Goal: Task Accomplishment & Management: Manage account settings

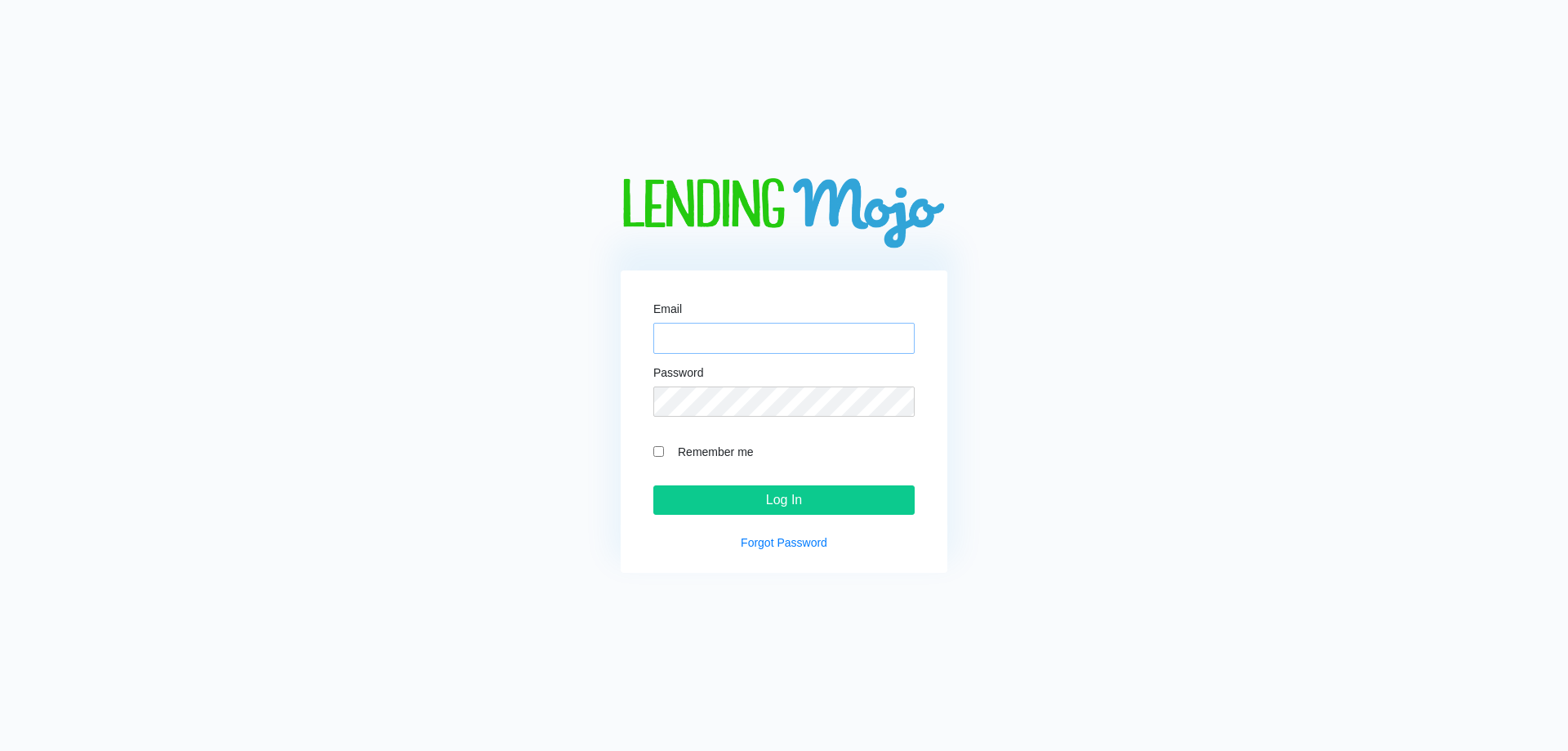
click at [667, 329] on input "Email" at bounding box center [784, 338] width 261 height 31
click at [730, 335] on input "Email" at bounding box center [784, 338] width 261 height 31
type input "[EMAIL_ADDRESS][DOMAIN_NAME]"
click at [662, 451] on input "Remember me" at bounding box center [658, 451] width 10 height 10
checkbox input "true"
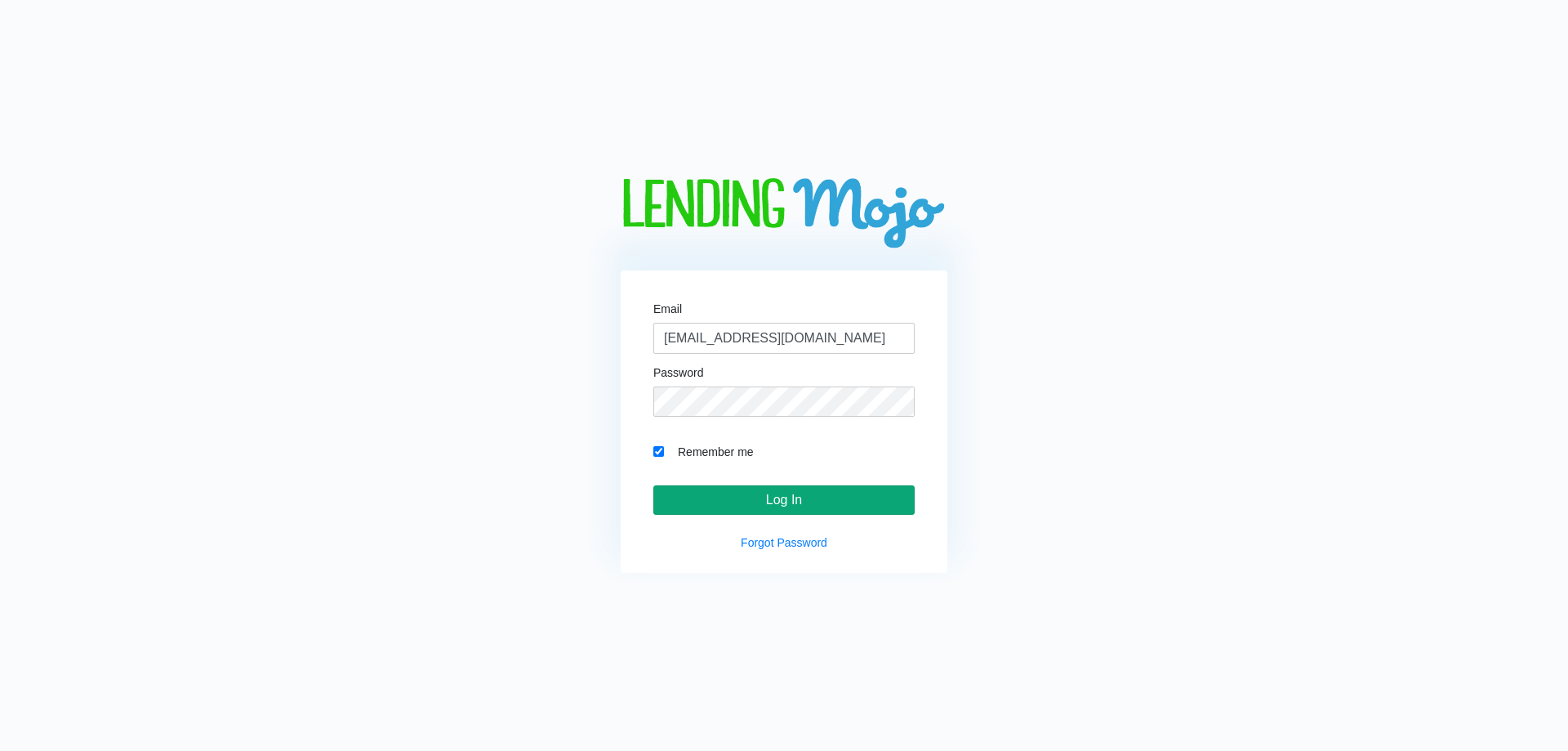
click at [726, 502] on input "Log In" at bounding box center [784, 500] width 261 height 30
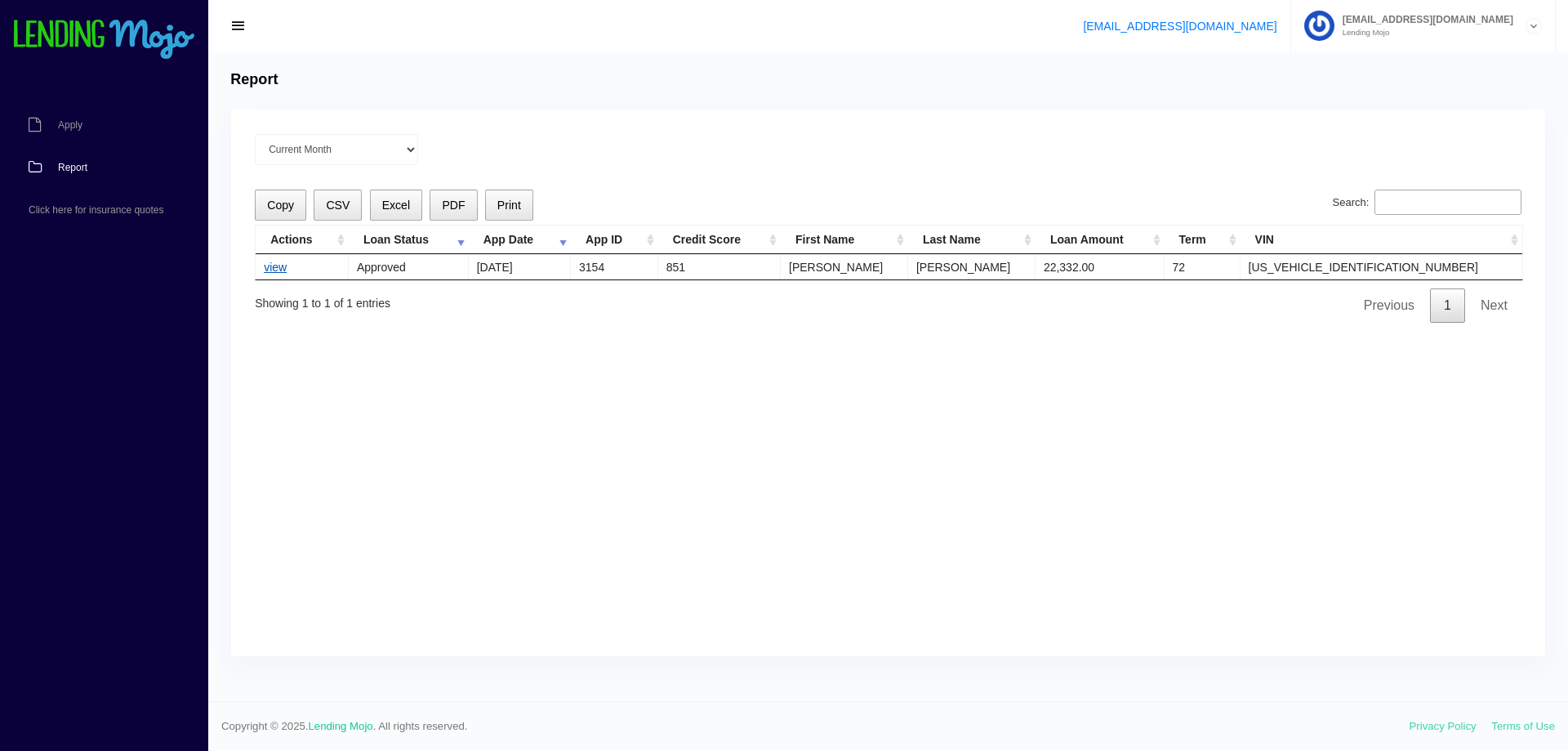
click at [278, 264] on link "view" at bounding box center [275, 267] width 23 height 13
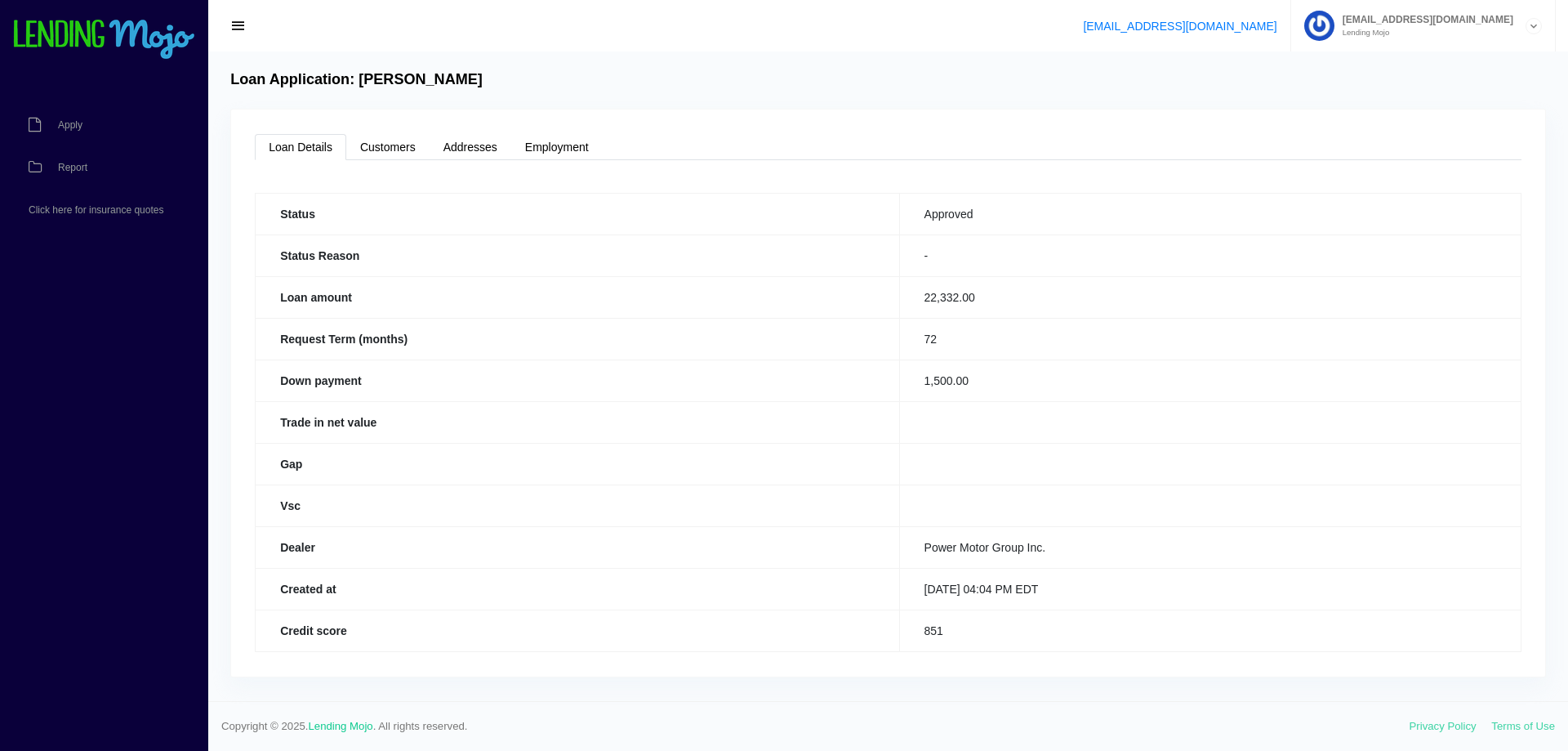
click at [247, 15] on button "button" at bounding box center [238, 26] width 36 height 23
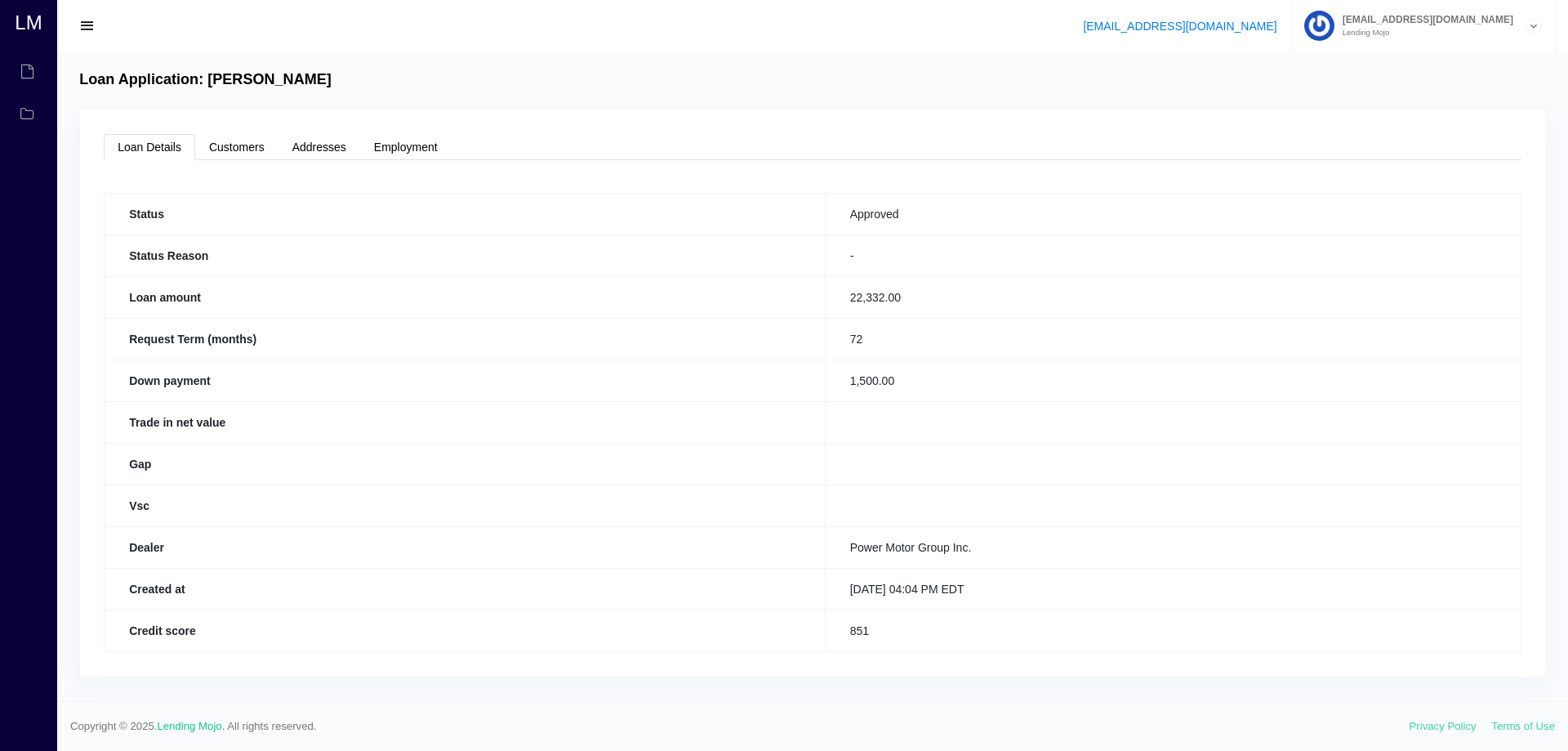
click at [1442, 30] on small "Lending Mojo" at bounding box center [1424, 32] width 179 height 8
click at [1421, 65] on link "Manage Account" at bounding box center [1423, 65] width 262 height 23
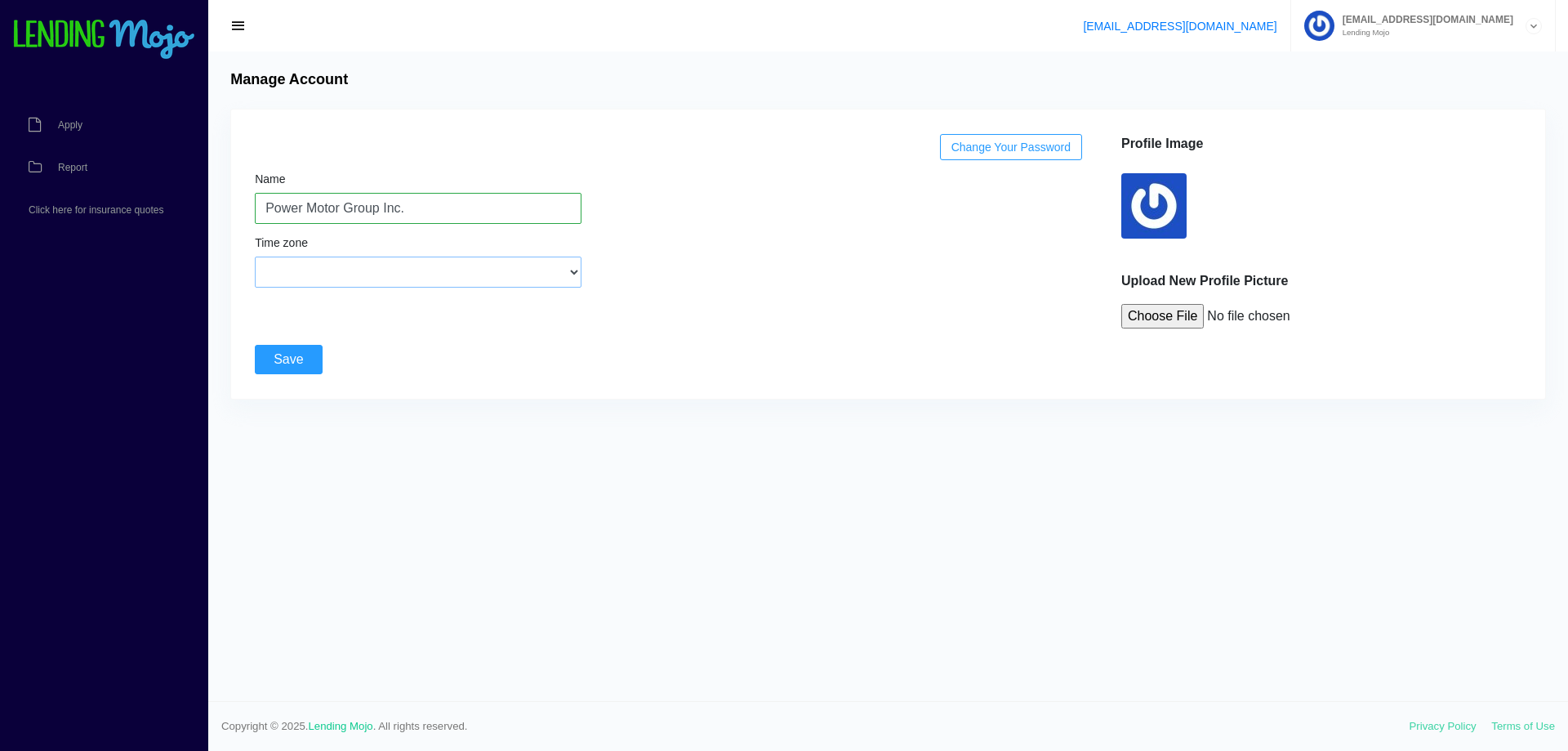
click at [447, 274] on select "(GMT-12:00) International Date Line West (GMT-11:00) American Samoa (GMT-11:00)…" at bounding box center [418, 272] width 327 height 31
select select "Eastern Time (US & Canada)"
click at [255, 256] on select "(GMT-12:00) International Date Line West (GMT-11:00) American Samoa (GMT-11:00)…" at bounding box center [418, 272] width 327 height 31
click at [288, 356] on input "Save" at bounding box center [288, 360] width 67 height 30
click at [288, 356] on input "Save" at bounding box center [288, 360] width 67 height 30
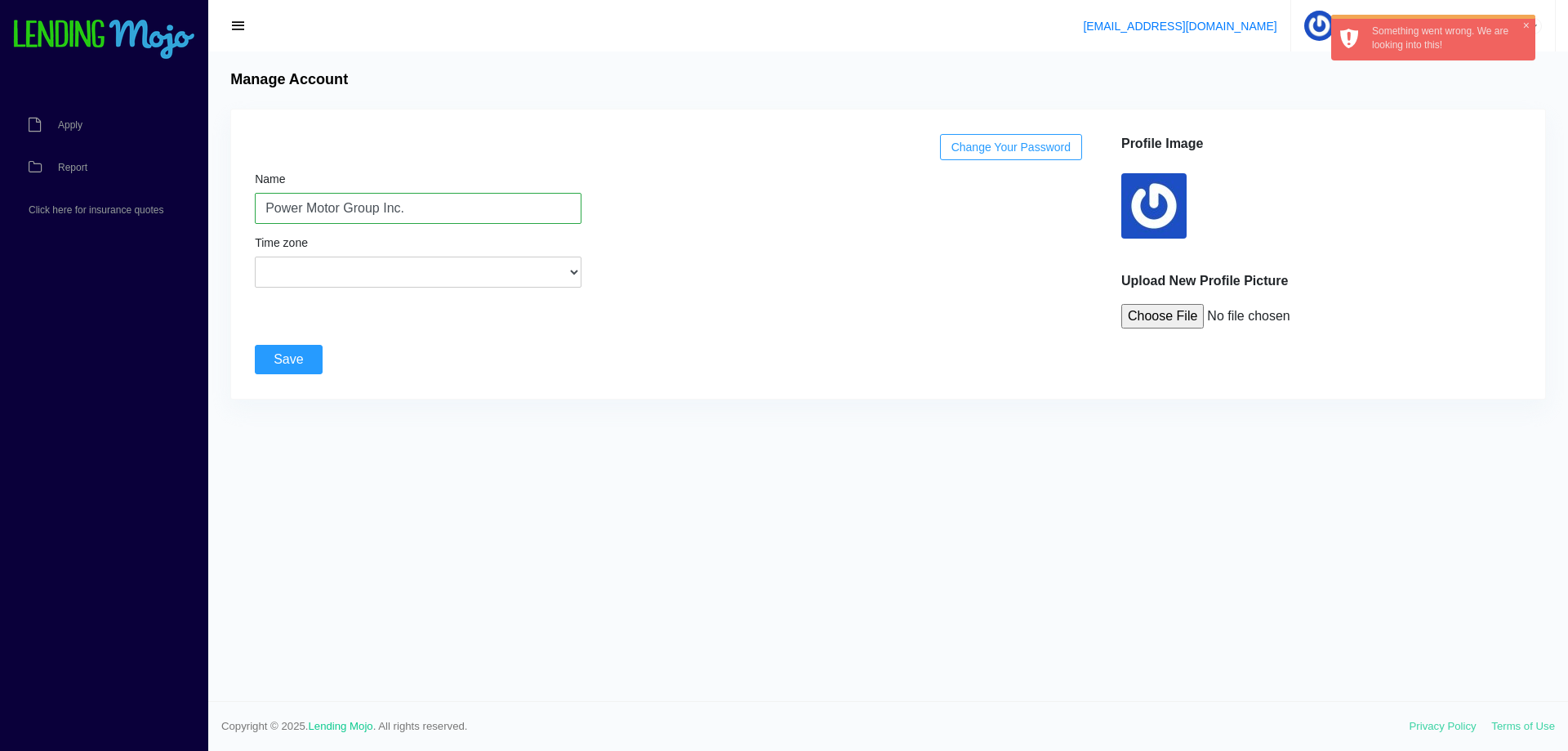
click at [688, 321] on div "Change Your Password Name Power Motor Group Inc. Time zone (GMT-12:00) Internat…" at bounding box center [674, 231] width 854 height 195
click at [1378, 155] on div "Profile Image Upload New Profile Picture" at bounding box center [1315, 231] width 427 height 195
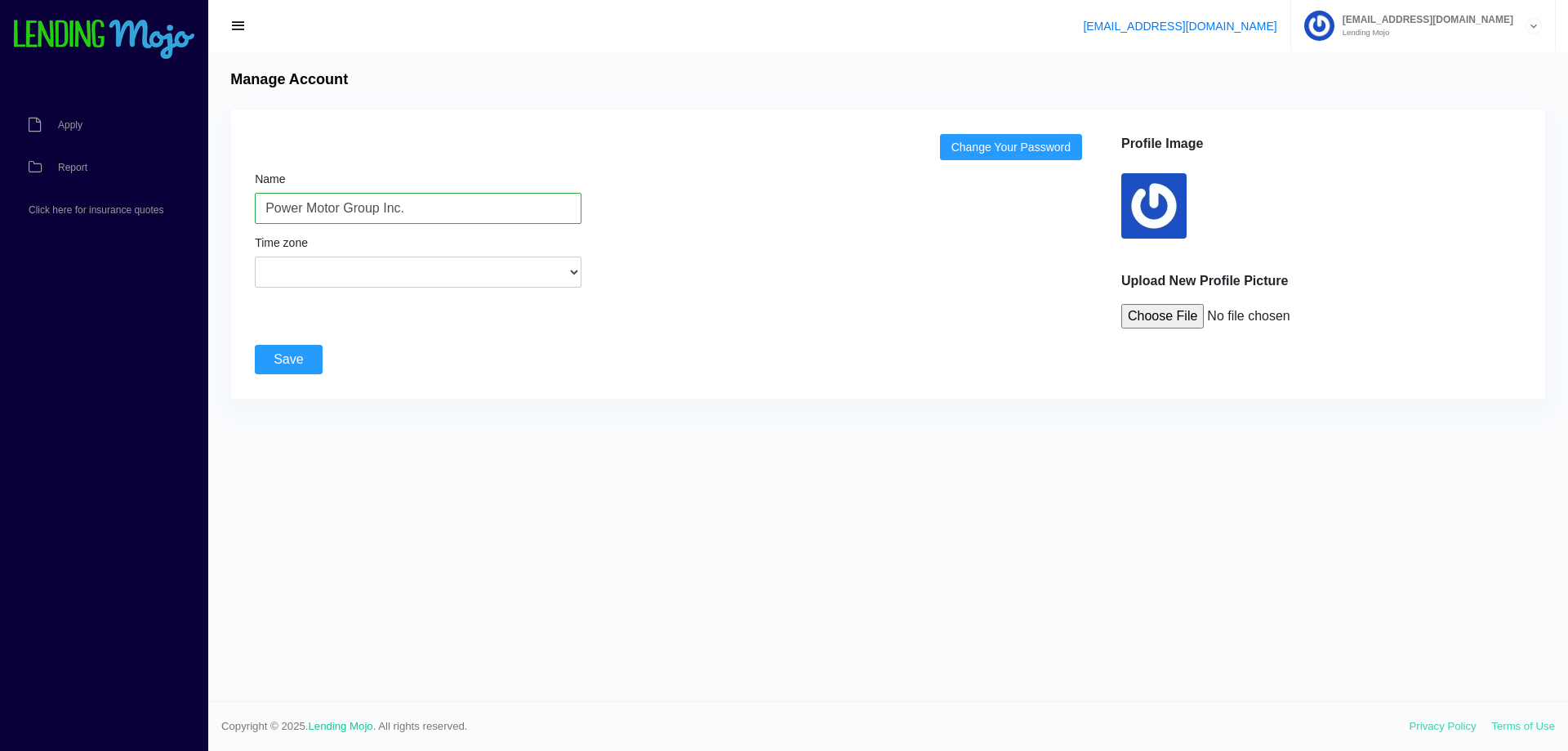
click at [974, 150] on link "Change Your Password" at bounding box center [1011, 147] width 142 height 26
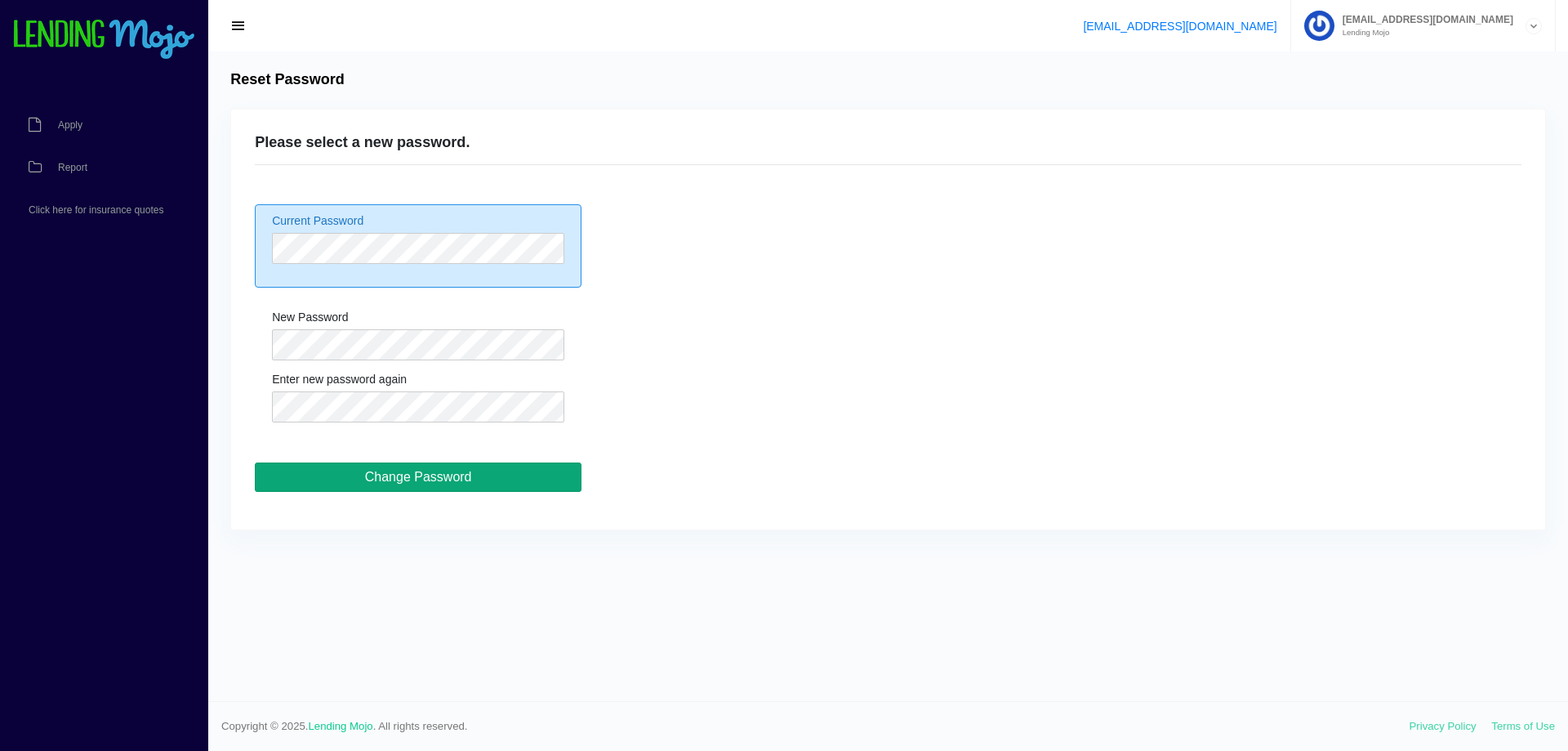
click at [418, 472] on input "Change Password" at bounding box center [418, 477] width 327 height 30
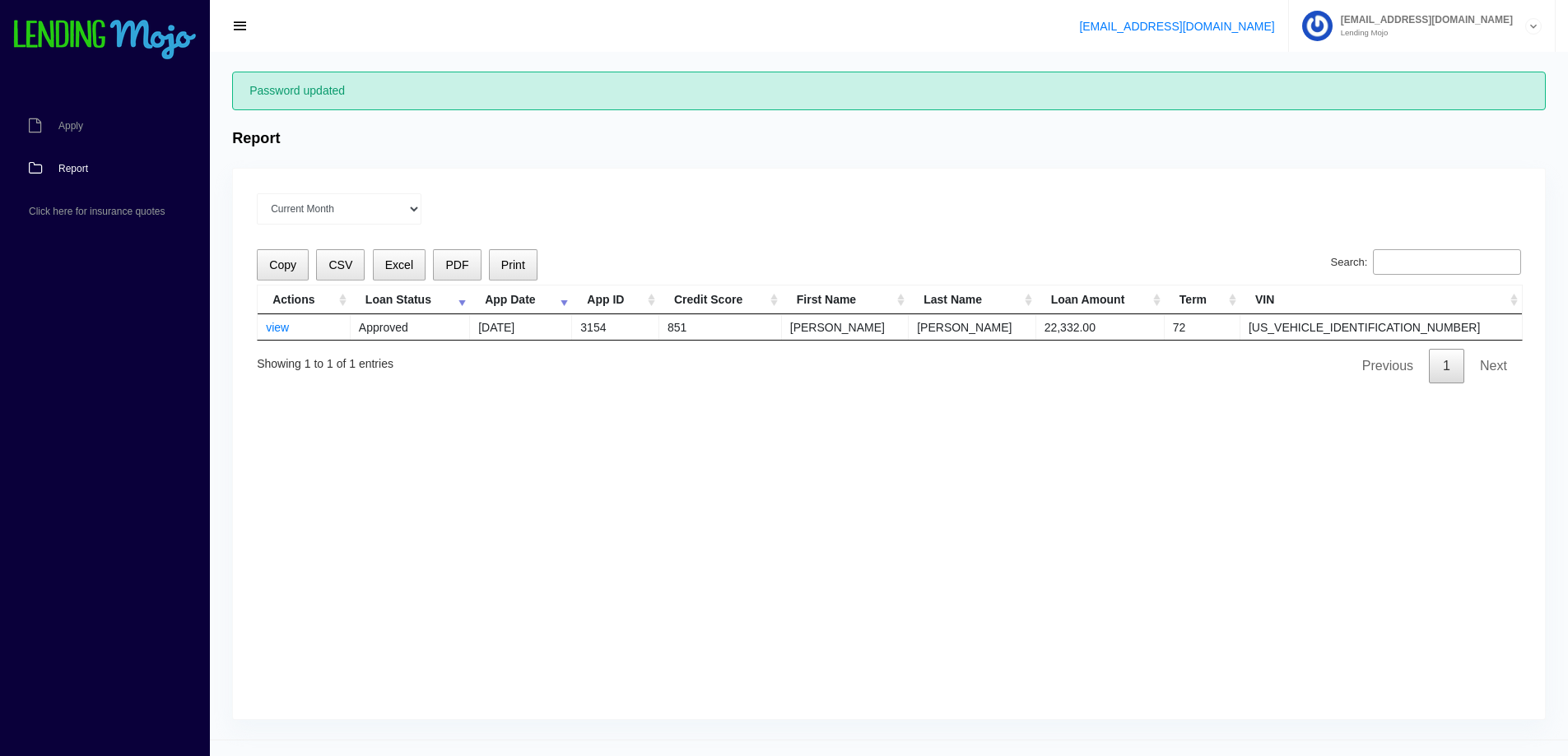
click at [1409, 16] on span "[EMAIL_ADDRESS][DOMAIN_NAME]" at bounding box center [1423, 19] width 180 height 10
click at [1377, 80] on link "Sign Out" at bounding box center [1422, 88] width 264 height 23
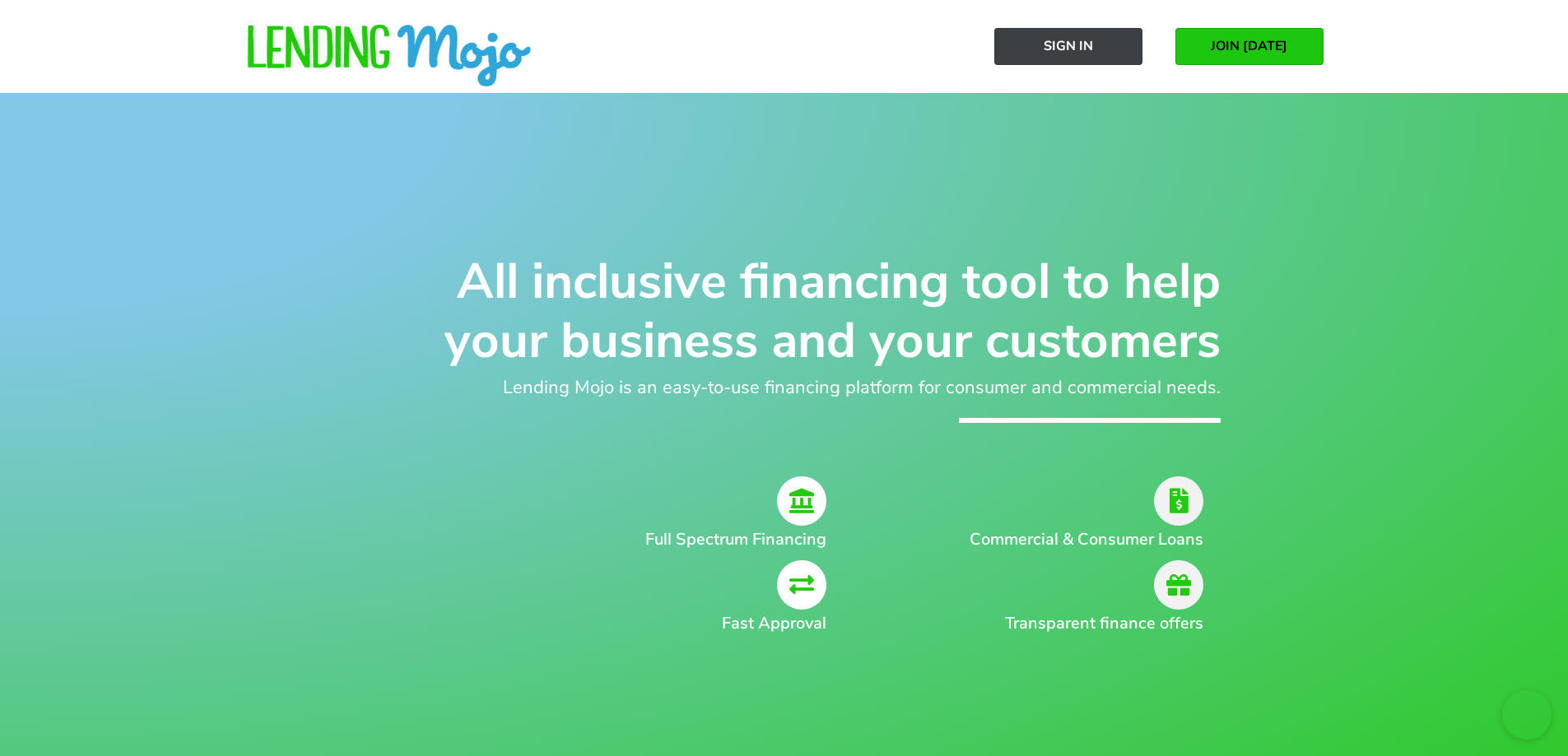
click at [1094, 47] on link "Sign In" at bounding box center [1067, 46] width 148 height 37
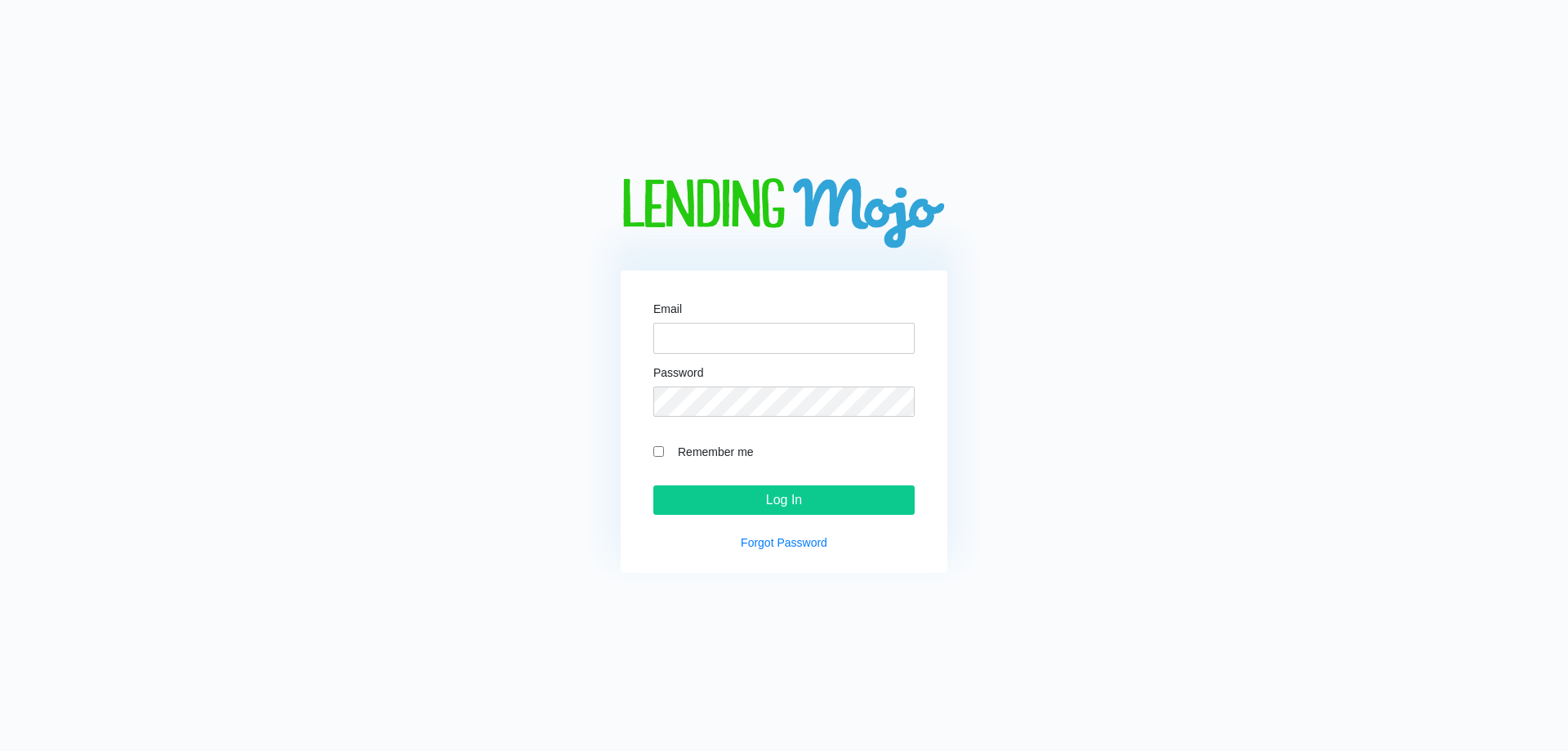
type input "[EMAIL_ADDRESS][DOMAIN_NAME]"
click at [658, 453] on input "Remember me" at bounding box center [658, 451] width 10 height 10
checkbox input "true"
click at [832, 501] on input "Log In" at bounding box center [784, 500] width 261 height 30
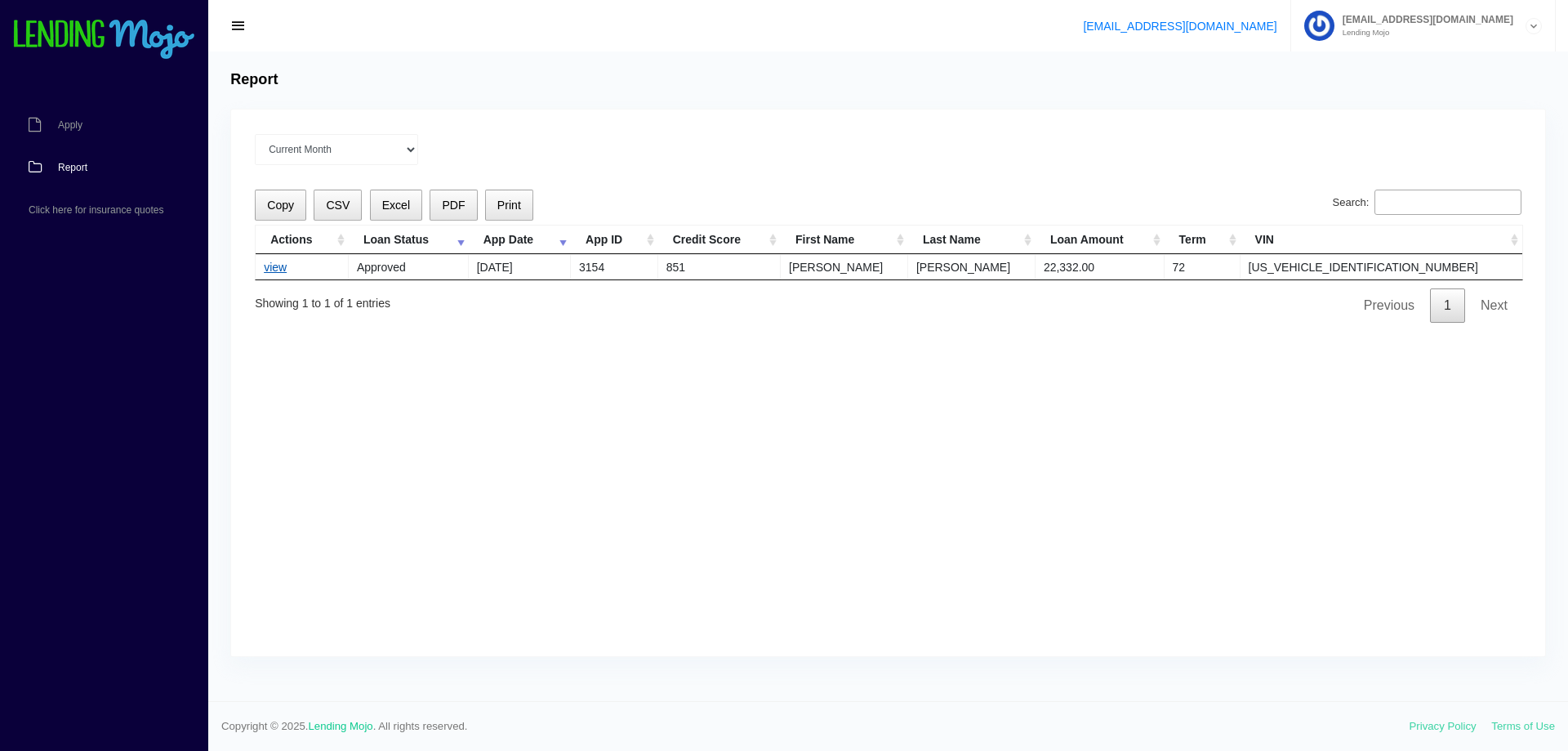
click at [273, 265] on link "view" at bounding box center [275, 267] width 23 height 13
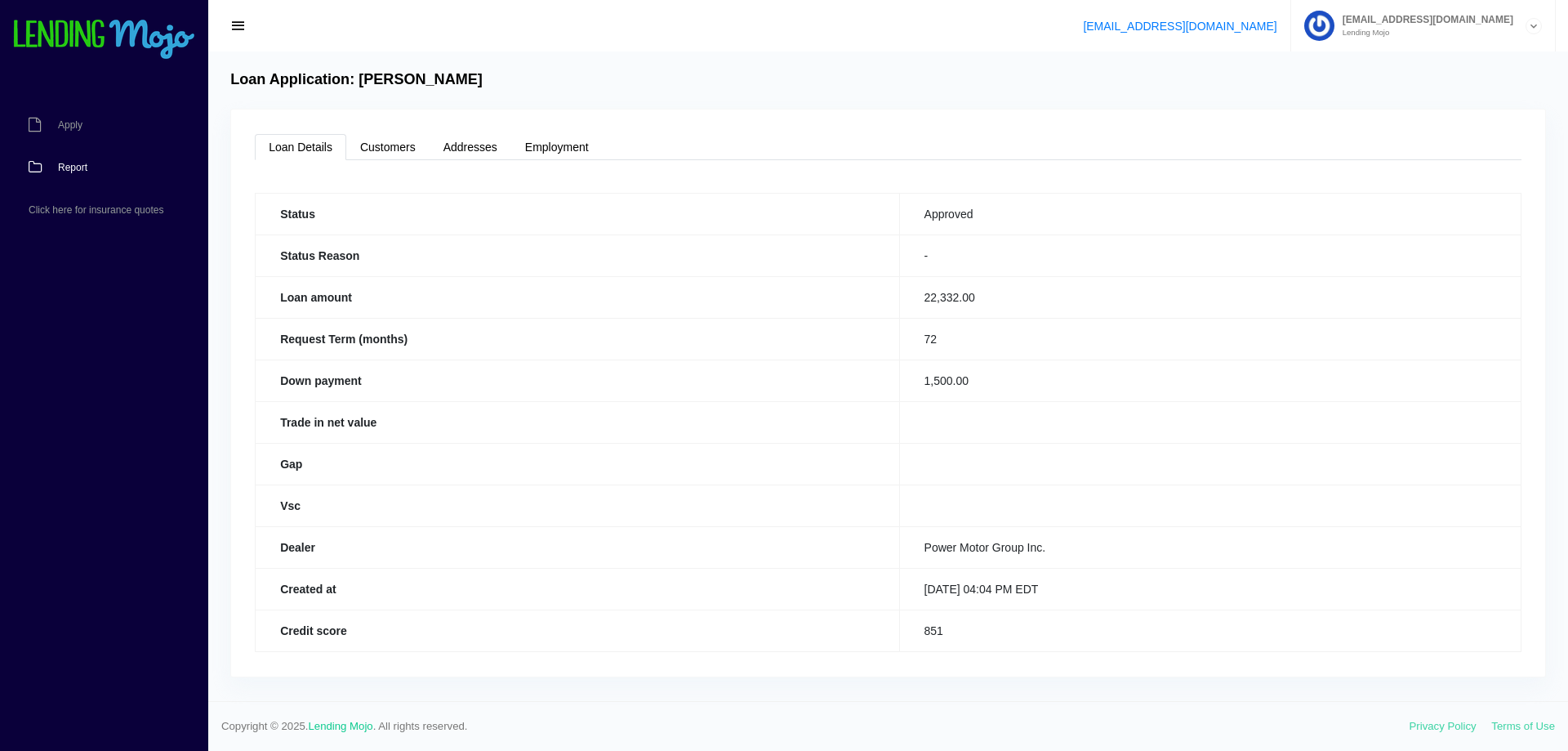
click at [68, 158] on link "Report" at bounding box center [96, 167] width 192 height 43
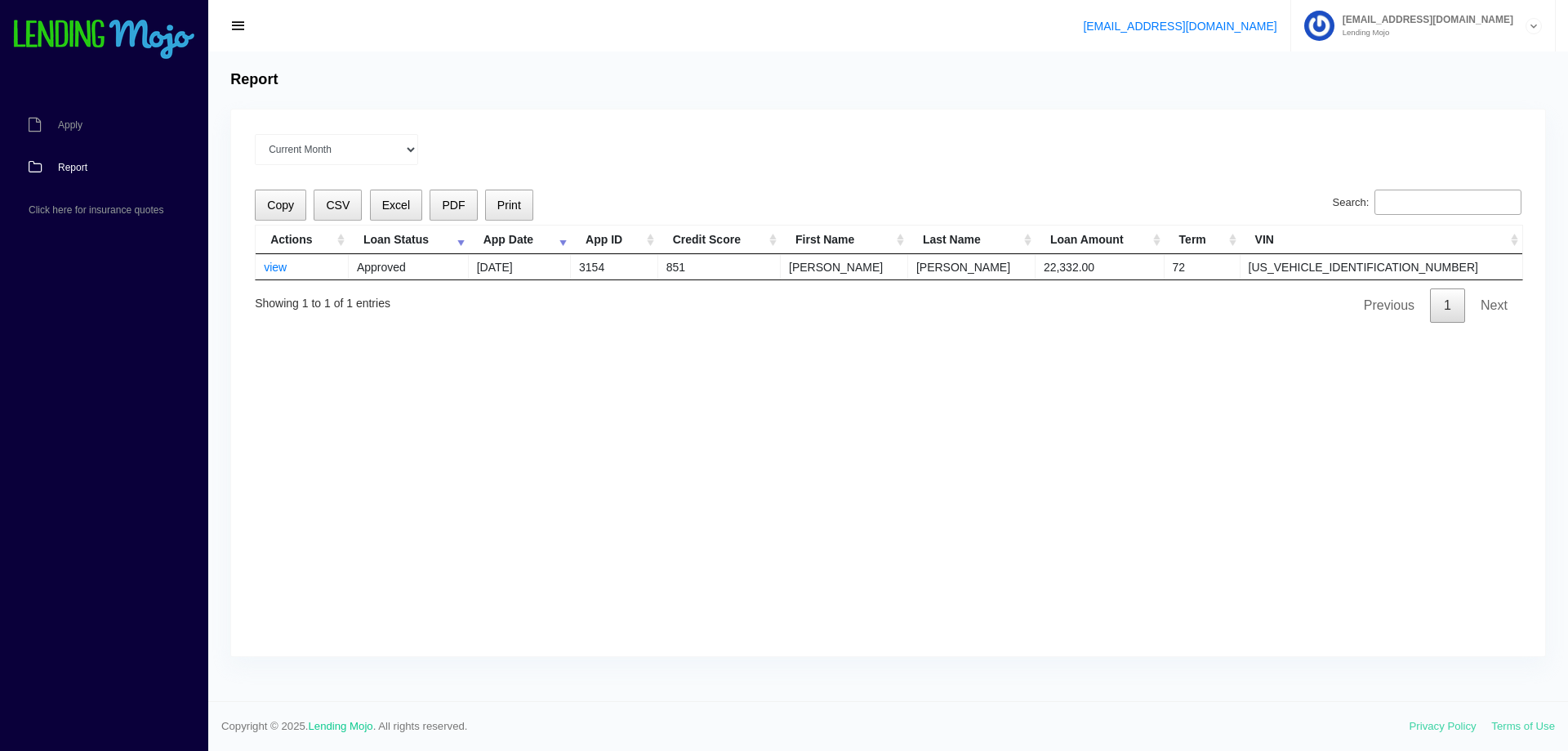
click at [1406, 27] on div "[EMAIL_ADDRESS][DOMAIN_NAME] Lending Mojo" at bounding box center [1430, 25] width 191 height 22
click at [1393, 93] on link "Sign Out" at bounding box center [1423, 88] width 262 height 23
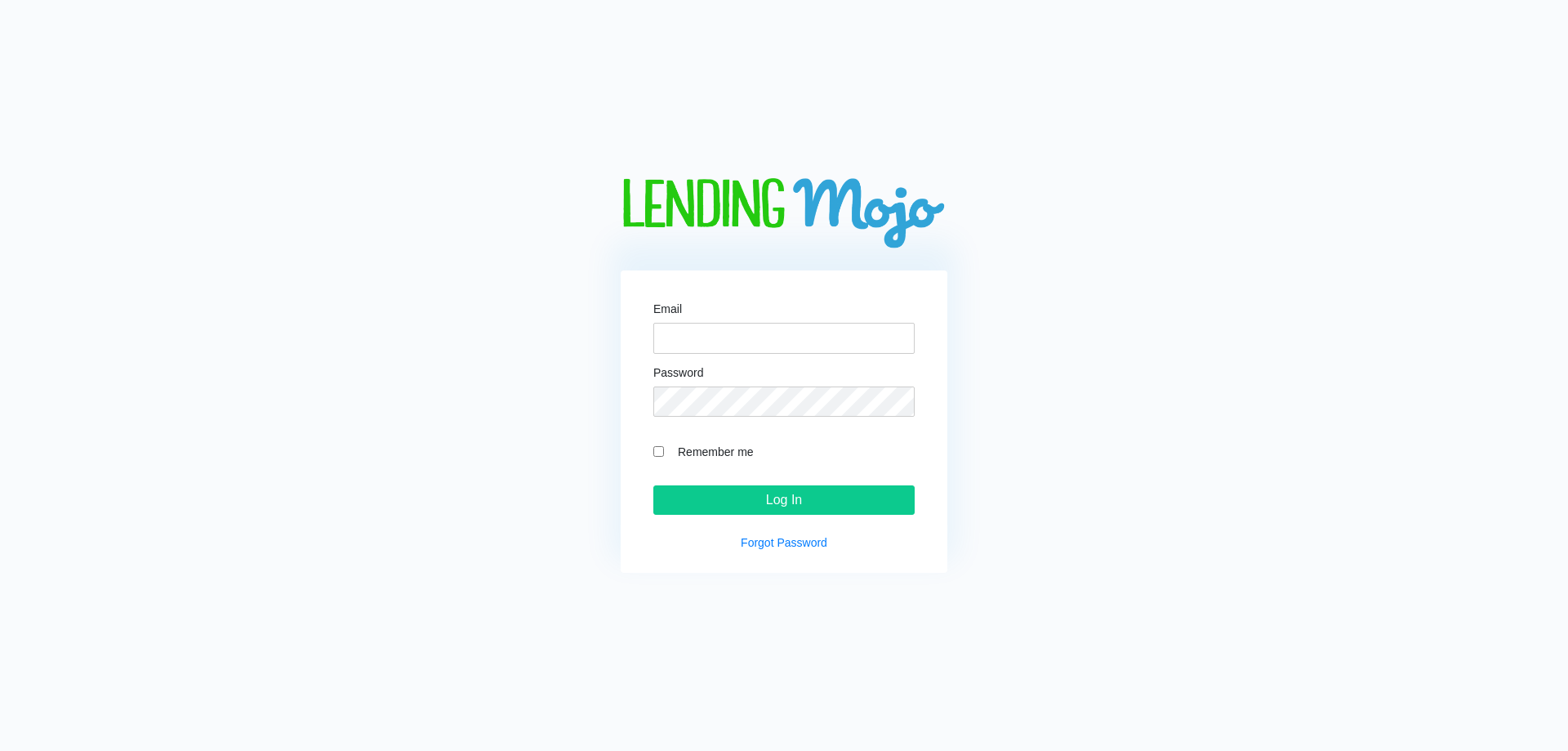
type input "billchristos@gmail.com"
click at [862, 203] on img at bounding box center [784, 215] width 327 height 73
